Goal: Browse casually

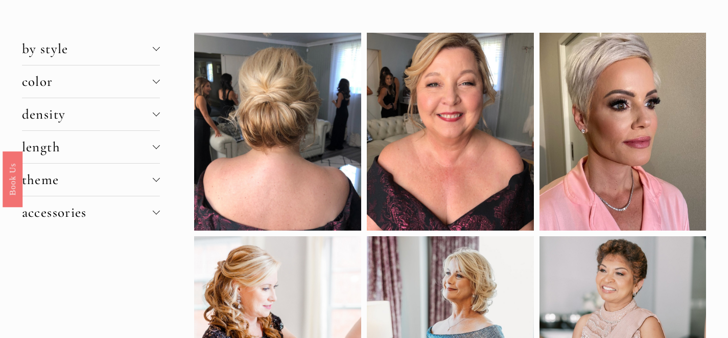
scroll to position [22, 0]
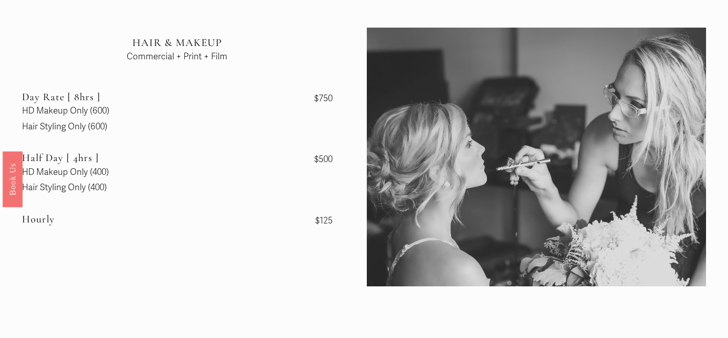
scroll to position [31, 0]
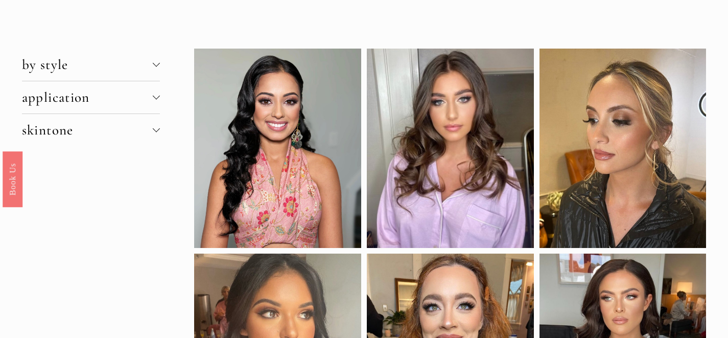
scroll to position [44, 0]
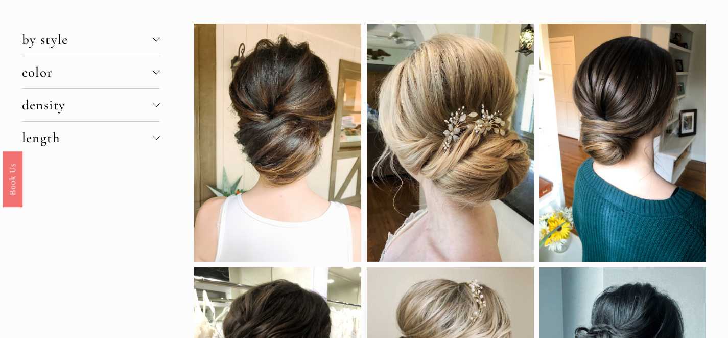
scroll to position [43, 0]
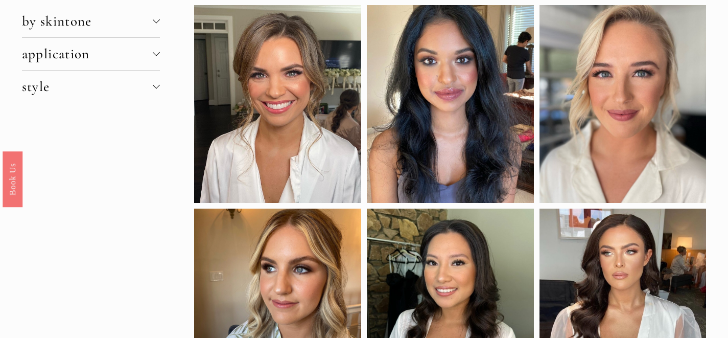
scroll to position [43, 0]
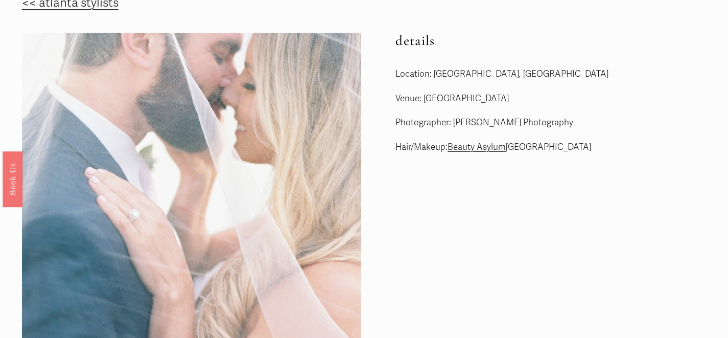
scroll to position [31, 0]
